Goal: Task Accomplishment & Management: Use online tool/utility

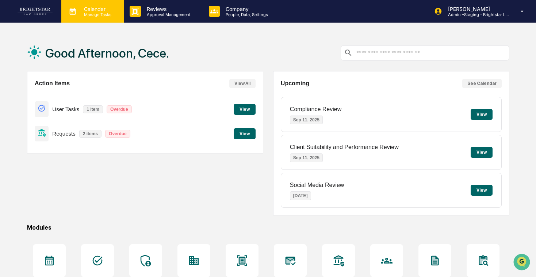
click at [111, 5] on div "Calendar Manage Tasks" at bounding box center [92, 11] width 62 height 23
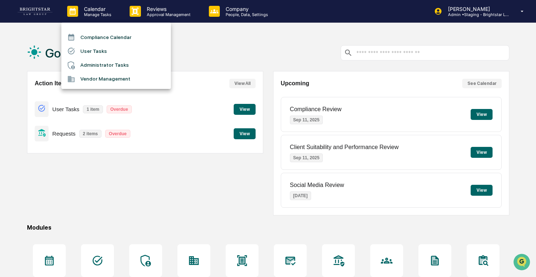
click at [119, 54] on li "User Tasks" at bounding box center [115, 51] width 109 height 14
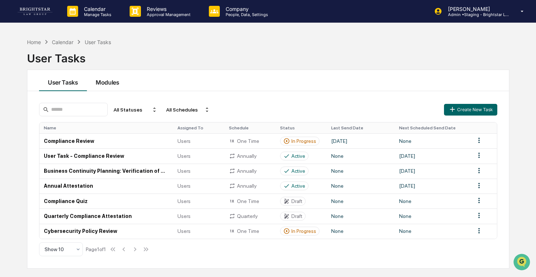
click at [103, 78] on button "Modules" at bounding box center [107, 80] width 41 height 21
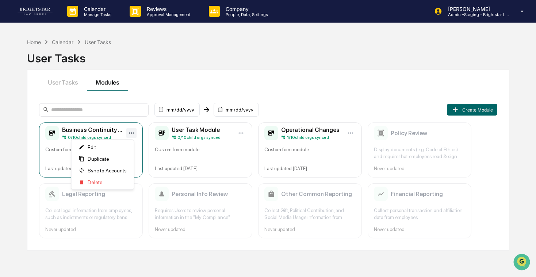
click at [132, 132] on html "Calendar Manage Tasks Reviews Approval Management Company People, Data, Setting…" at bounding box center [268, 138] width 536 height 277
click at [111, 170] on span "Sync to Accounts" at bounding box center [107, 171] width 39 height 6
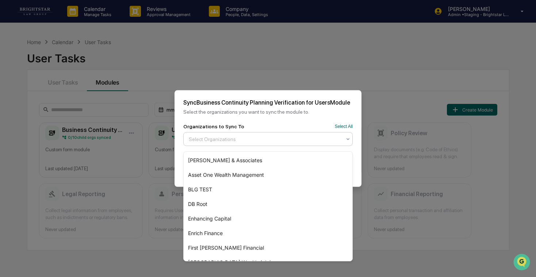
click at [257, 143] on div at bounding box center [265, 139] width 153 height 7
click at [258, 160] on div "[PERSON_NAME] & Associates" at bounding box center [268, 160] width 169 height 15
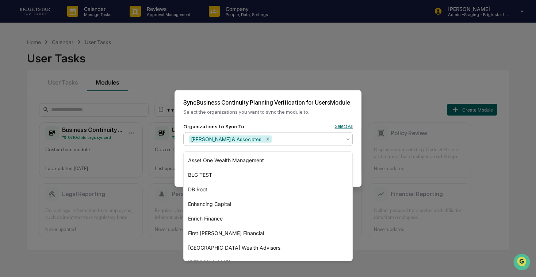
click at [341, 127] on button "Select All" at bounding box center [344, 126] width 18 height 5
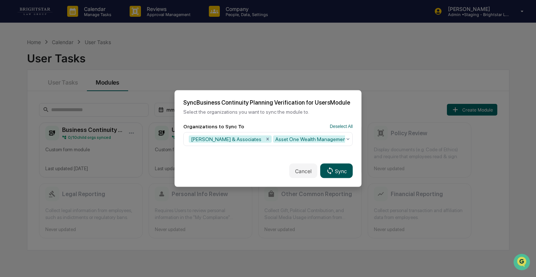
click at [340, 172] on button "Sync" at bounding box center [336, 171] width 32 height 15
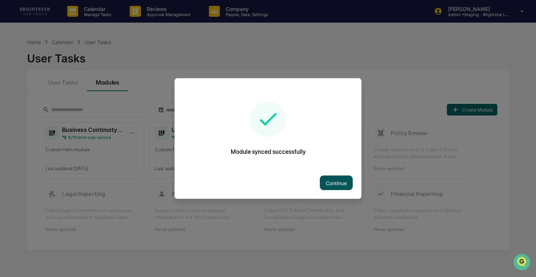
click at [335, 181] on button "Continue" at bounding box center [336, 183] width 33 height 15
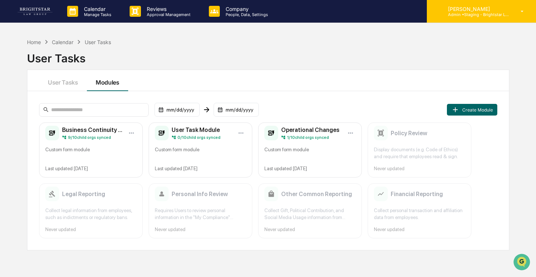
click at [454, 11] on p "[PERSON_NAME]" at bounding box center [476, 9] width 68 height 6
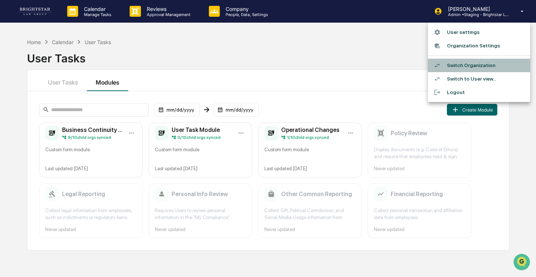
click at [469, 62] on li "Switch Organization" at bounding box center [479, 66] width 102 height 14
